Goal: Task Accomplishment & Management: Manage account settings

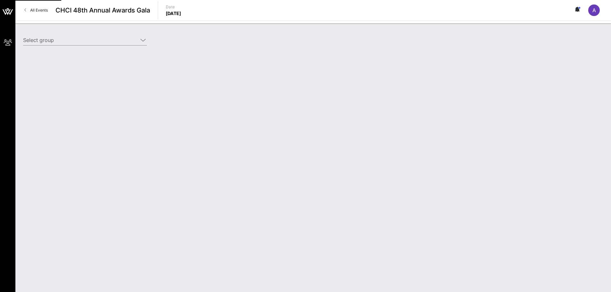
type input "DaVita, Inc. (DaVita, Inc.) [[PERSON_NAME], [PERSON_NAME][EMAIL_ADDRESS][PERSON…"
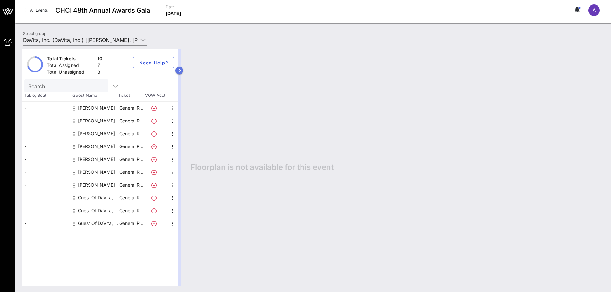
click at [179, 72] on icon "button" at bounding box center [179, 71] width 3 height 4
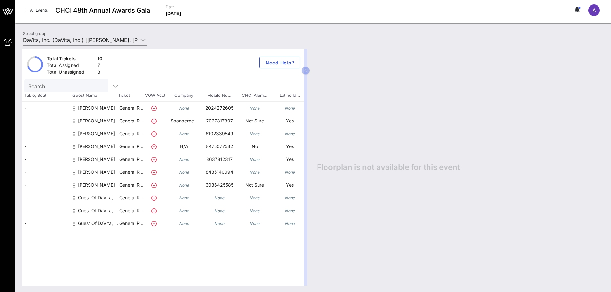
click at [297, 200] on div "None" at bounding box center [289, 198] width 35 height 13
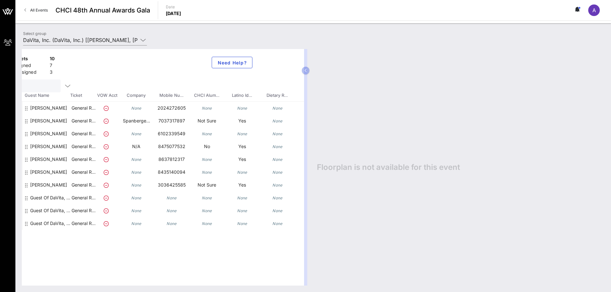
scroll to position [0, 85]
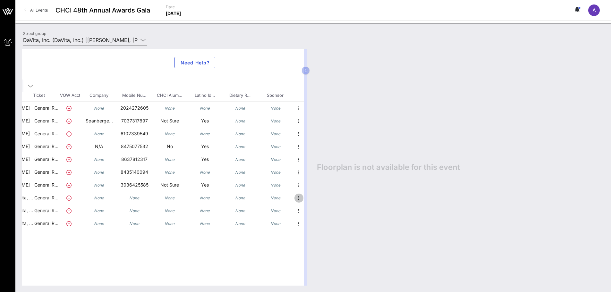
click at [297, 195] on icon "button" at bounding box center [299, 198] width 8 height 8
click at [307, 199] on div "Edit" at bounding box center [314, 200] width 23 height 13
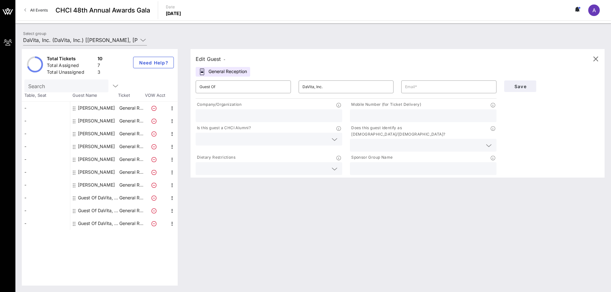
scroll to position [0, 0]
drag, startPoint x: 190, startPoint y: 86, endPoint x: 121, endPoint y: 79, distance: 69.7
click at [124, 81] on div "Total Tickets 10 Total Assigned 7 Total Unassigned 3 Need Help? Search Table, S…" at bounding box center [313, 167] width 583 height 237
type input "[PERSON_NAME]"
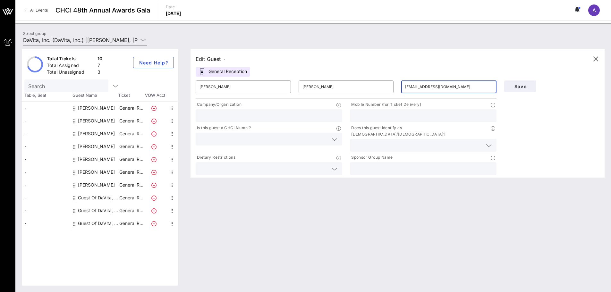
type input "[EMAIL_ADDRESS][DOMAIN_NAME]"
click at [379, 115] on input "text" at bounding box center [423, 116] width 139 height 8
type input "6787724696"
click at [513, 91] on button "Save" at bounding box center [520, 87] width 32 height 12
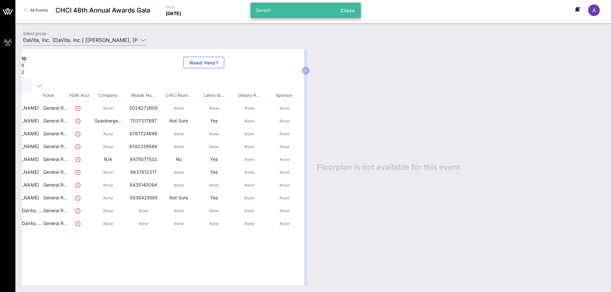
scroll to position [0, 85]
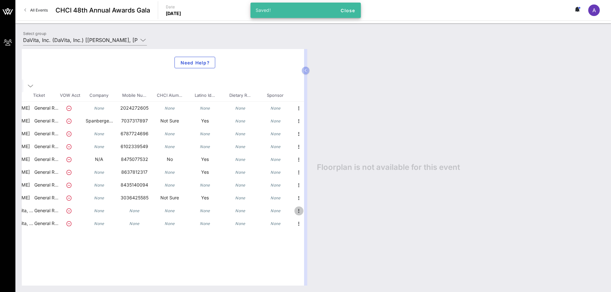
click at [301, 211] on icon "button" at bounding box center [299, 211] width 8 height 8
click at [315, 216] on div "Edit" at bounding box center [315, 213] width 13 height 10
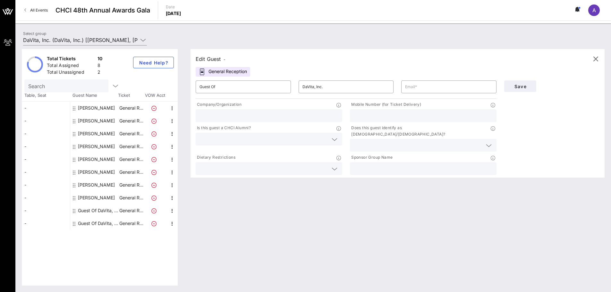
scroll to position [0, 0]
click at [243, 83] on input "Guest Of" at bounding box center [244, 87] width 88 height 10
type input "[PERSON_NAME]"
type input "[EMAIL_ADDRESS][DOMAIN_NAME]"
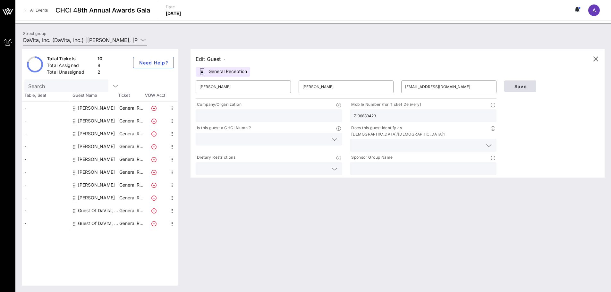
type input "7196883423"
click at [529, 84] on span "Save" at bounding box center [520, 86] width 22 height 5
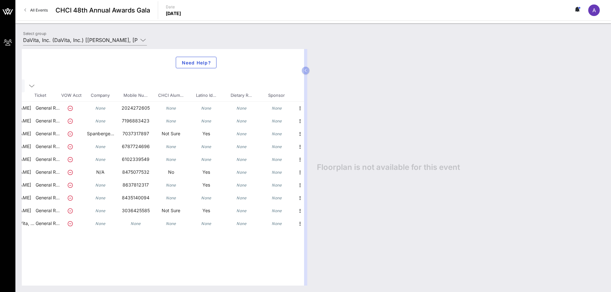
scroll to position [0, 85]
click at [296, 223] on icon "button" at bounding box center [299, 224] width 8 height 8
click at [318, 226] on div "Edit" at bounding box center [315, 225] width 13 height 5
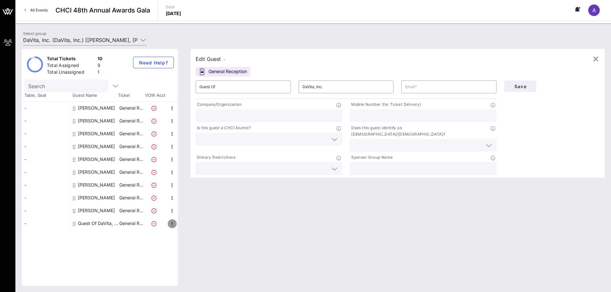
click at [172, 225] on icon "button" at bounding box center [172, 224] width 8 height 8
click at [187, 225] on div "Edit" at bounding box center [188, 225] width 13 height 5
click at [173, 224] on icon "button" at bounding box center [172, 224] width 8 height 8
click at [186, 224] on div "Edit" at bounding box center [188, 225] width 13 height 5
click at [227, 180] on div "Edit Guest - General Reception ​ Guest Of ​ DaVita, Inc. ​ Company/Organization…" at bounding box center [394, 167] width 421 height 237
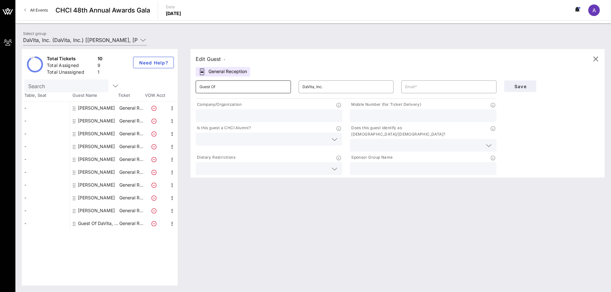
click at [212, 92] on div "Guest Of" at bounding box center [244, 87] width 88 height 13
type input "t"
type input "Nisha"
type input "[PERSON_NAME]"
type input "[EMAIL_ADDRESS][DOMAIN_NAME]"
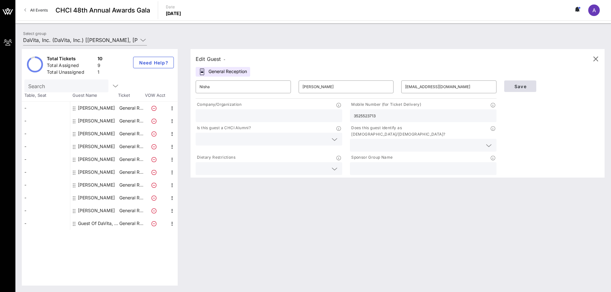
type input "3525523713"
click at [522, 87] on span "Save" at bounding box center [520, 86] width 22 height 5
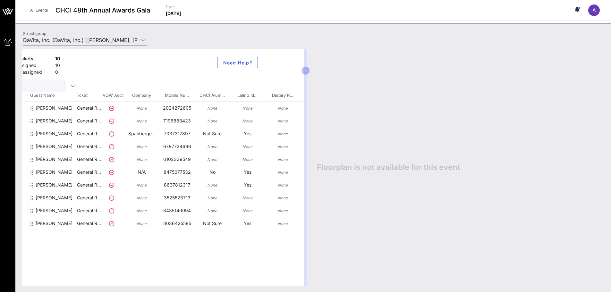
scroll to position [0, 85]
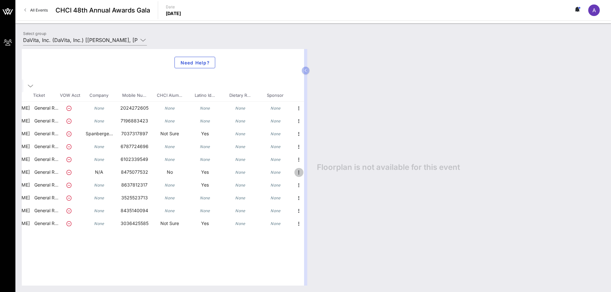
click at [296, 170] on icon "button" at bounding box center [299, 173] width 8 height 8
click at [317, 176] on div "Edit" at bounding box center [315, 174] width 13 height 5
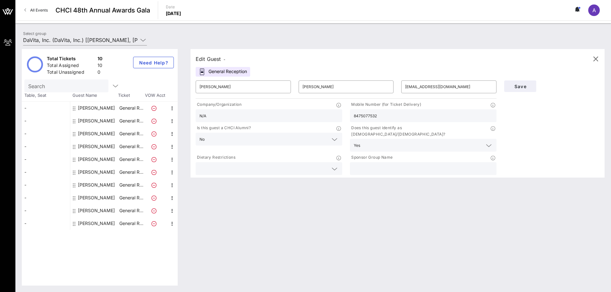
drag, startPoint x: 187, startPoint y: 118, endPoint x: 139, endPoint y: 116, distance: 48.2
click at [139, 116] on div "Total Tickets 10 Total Assigned 10 Total Unassigned 0 Need Help? Search Table, …" at bounding box center [313, 167] width 583 height 237
click at [530, 90] on button "Save" at bounding box center [520, 87] width 32 height 12
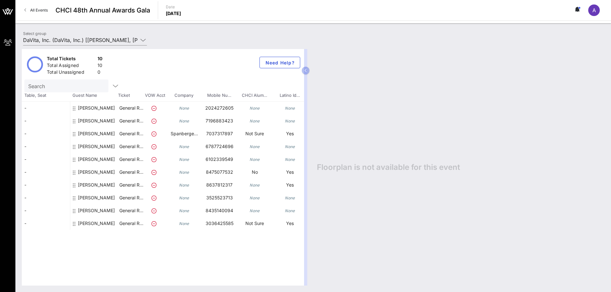
click at [468, 95] on div "Floorplan is not available for this event" at bounding box center [458, 167] width 294 height 237
